Goal: Find contact information

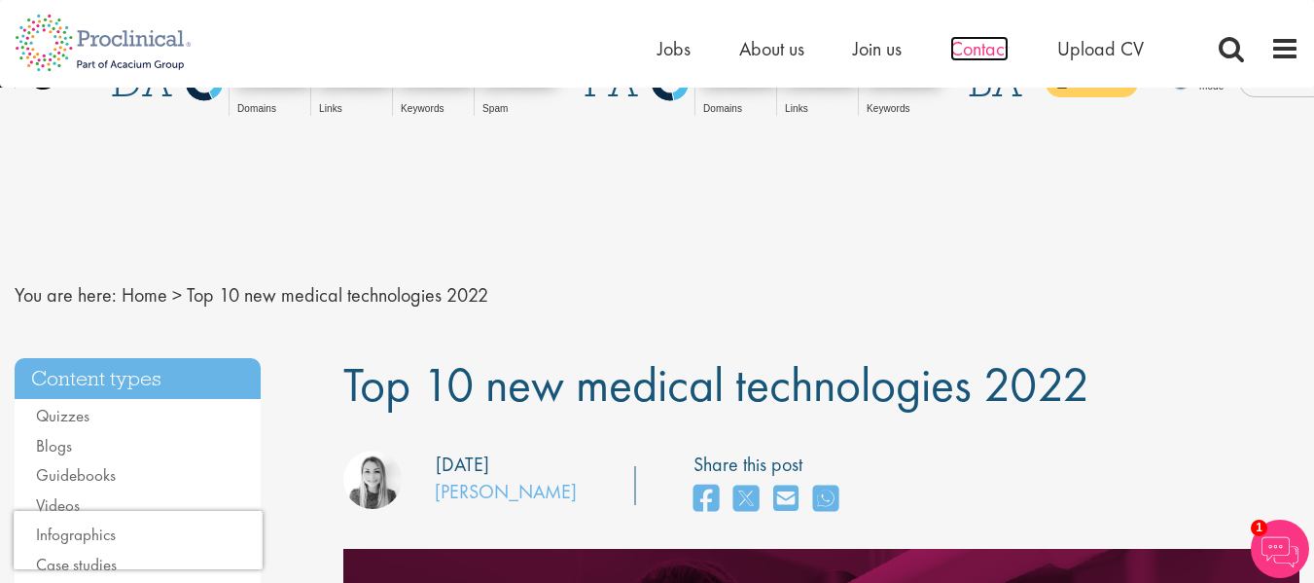
click at [996, 50] on span "Contact" at bounding box center [980, 48] width 58 height 25
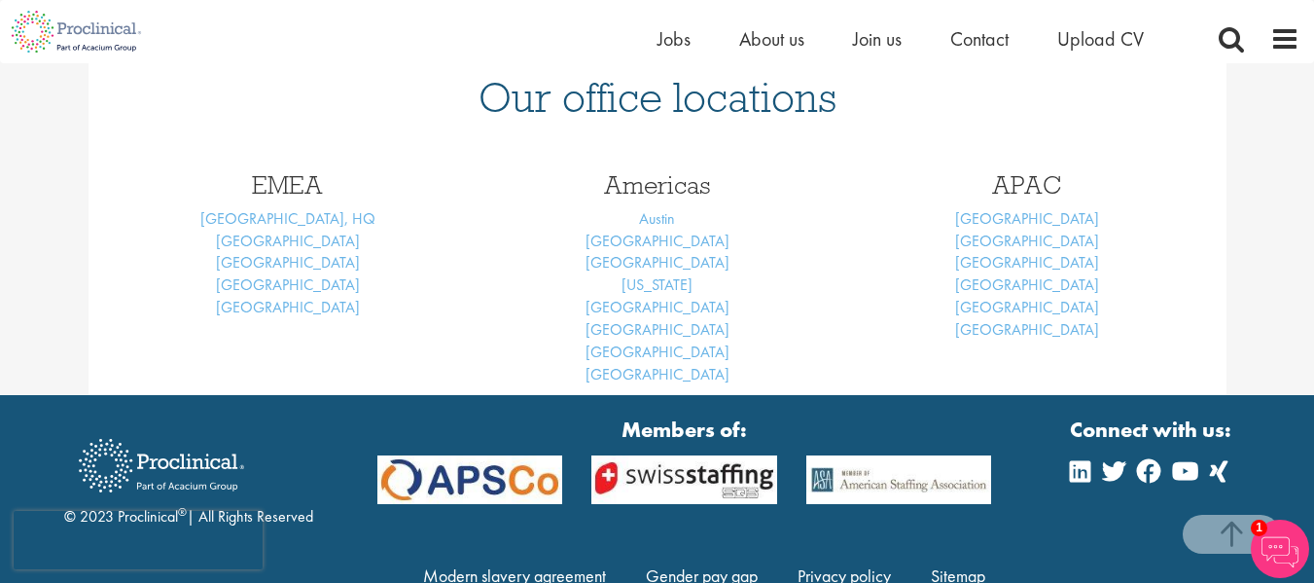
scroll to position [969, 0]
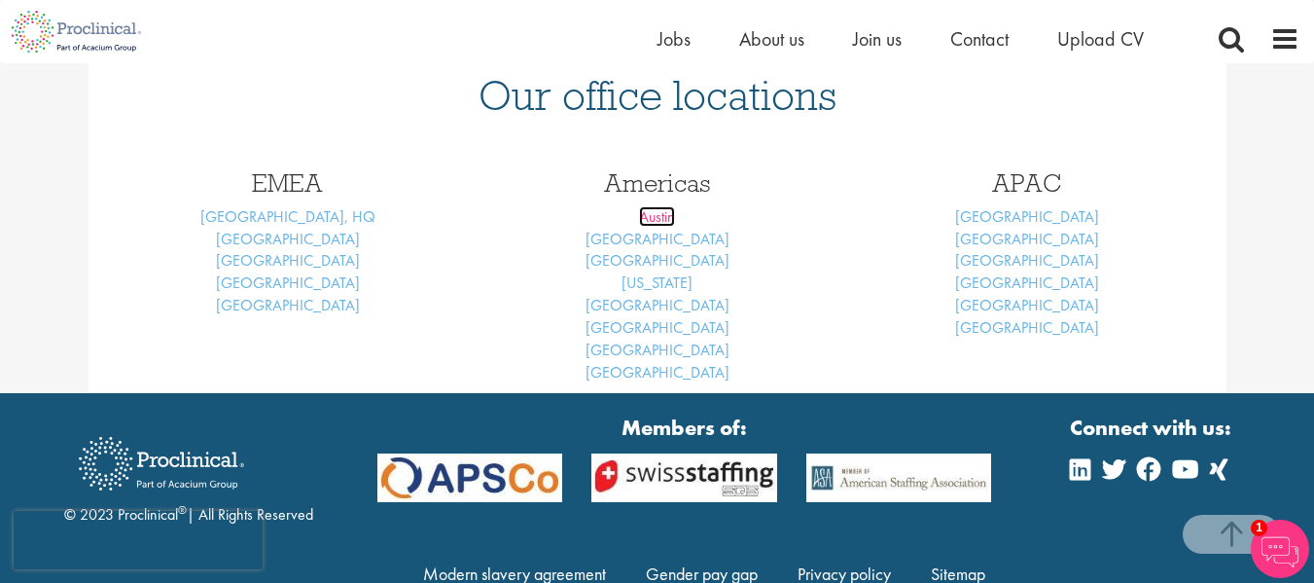
click at [654, 206] on link "Austin" at bounding box center [657, 216] width 36 height 20
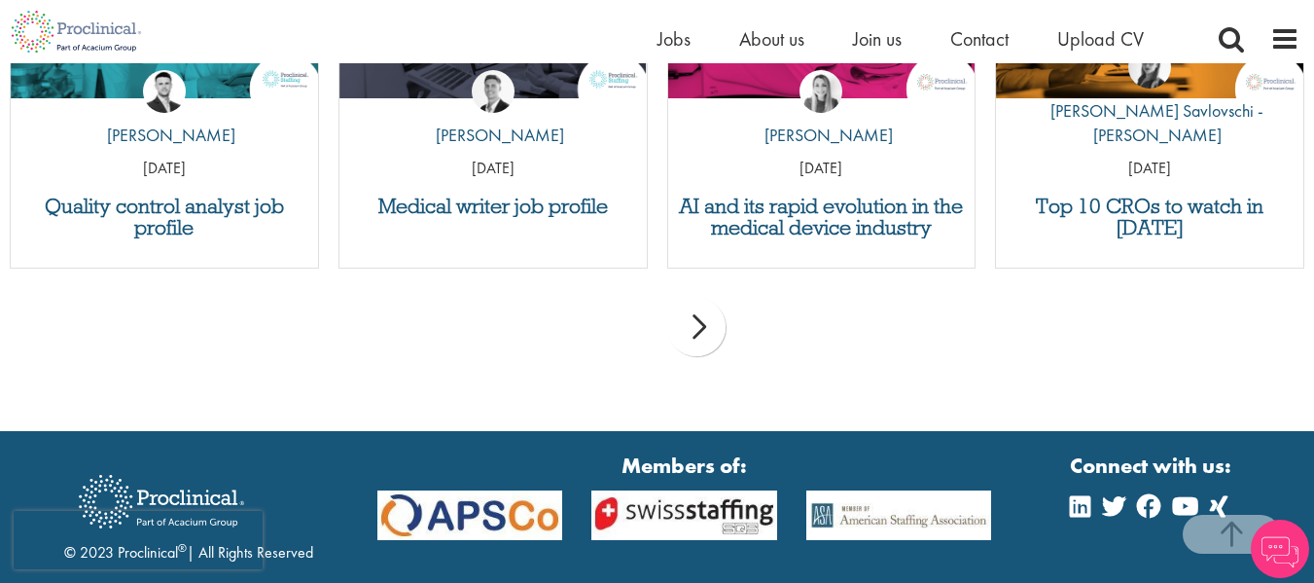
scroll to position [1404, 0]
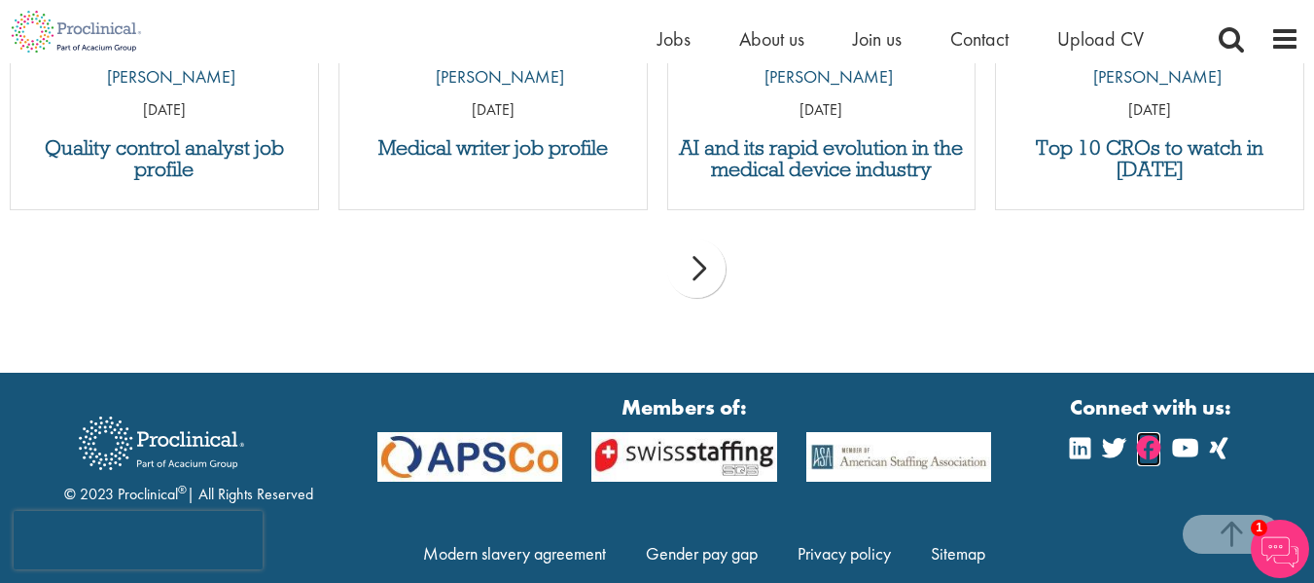
click at [1146, 436] on icon at bounding box center [1148, 447] width 23 height 23
